Goal: Transaction & Acquisition: Purchase product/service

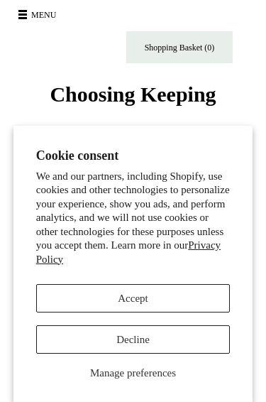
click at [63, 289] on button "Accept" at bounding box center [133, 298] width 194 height 28
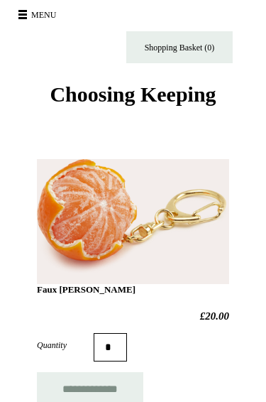
click at [30, 18] on button "Menu" at bounding box center [39, 15] width 50 height 23
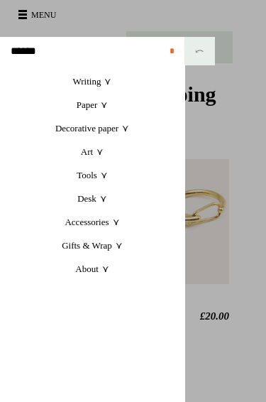
click at [114, 84] on link "Writing +" at bounding box center [92, 81] width 184 height 23
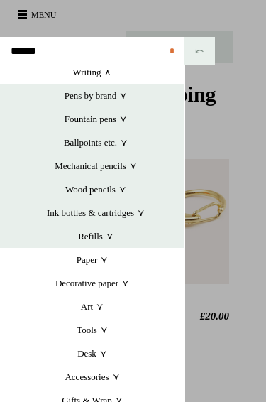
scroll to position [9, 0]
click at [137, 211] on link "Ink bottles & cartridges +" at bounding box center [95, 212] width 177 height 23
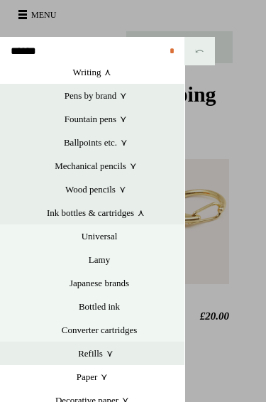
click at [110, 212] on link "Ink bottles & cartridges +" at bounding box center [95, 212] width 177 height 23
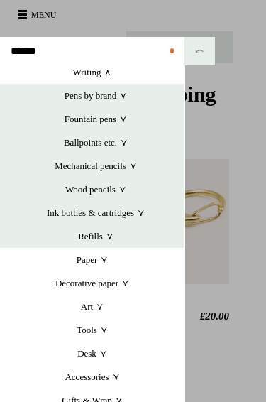
click at [133, 214] on link "Ink bottles & cartridges +" at bounding box center [95, 212] width 177 height 23
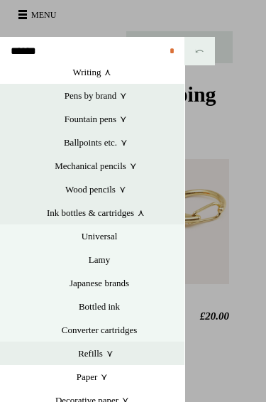
click at [118, 126] on link "Fountain pens +" at bounding box center [95, 118] width 177 height 23
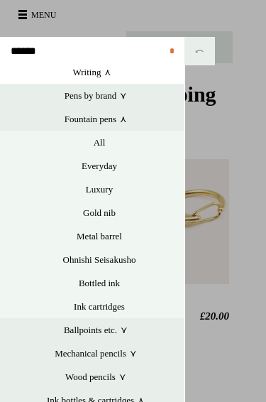
click at [121, 123] on link "Fountain pens +" at bounding box center [95, 118] width 177 height 23
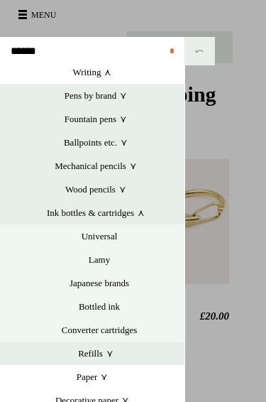
click at [97, 214] on link "Ink bottles & cartridges +" at bounding box center [95, 212] width 177 height 23
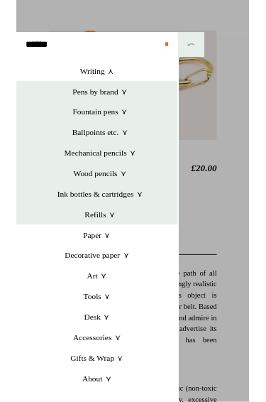
scroll to position [123, 0]
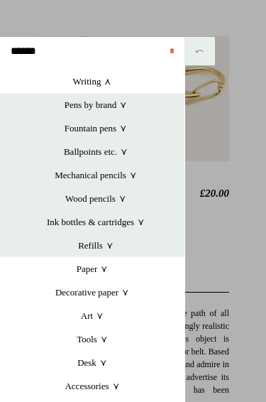
click at [98, 333] on link "Tools +" at bounding box center [92, 338] width 184 height 23
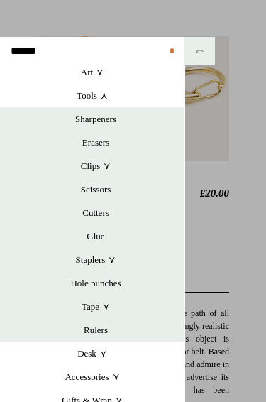
click at [99, 356] on link "Desk +" at bounding box center [92, 352] width 184 height 23
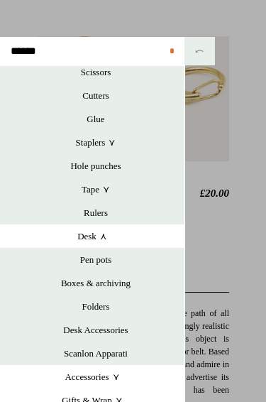
click at [108, 381] on link "Accessories +" at bounding box center [92, 376] width 184 height 23
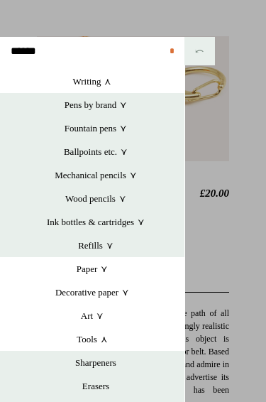
scroll to position [0, 0]
click at [107, 247] on link "Refills +" at bounding box center [95, 244] width 177 height 23
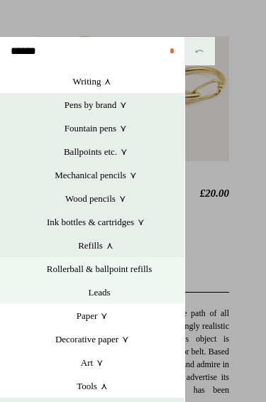
click at [144, 224] on link "Ink bottles & cartridges +" at bounding box center [95, 221] width 177 height 23
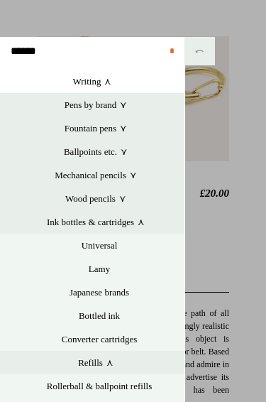
click at [107, 245] on link "Universal" at bounding box center [99, 244] width 170 height 23
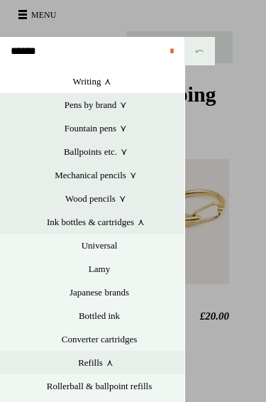
click at [103, 248] on link "Universal" at bounding box center [99, 244] width 170 height 23
click at [109, 316] on link "Bottled ink" at bounding box center [99, 315] width 170 height 23
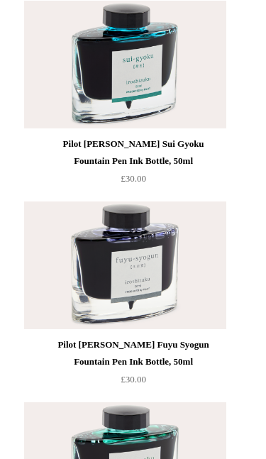
scroll to position [5017, 0]
